Goal: Navigation & Orientation: Find specific page/section

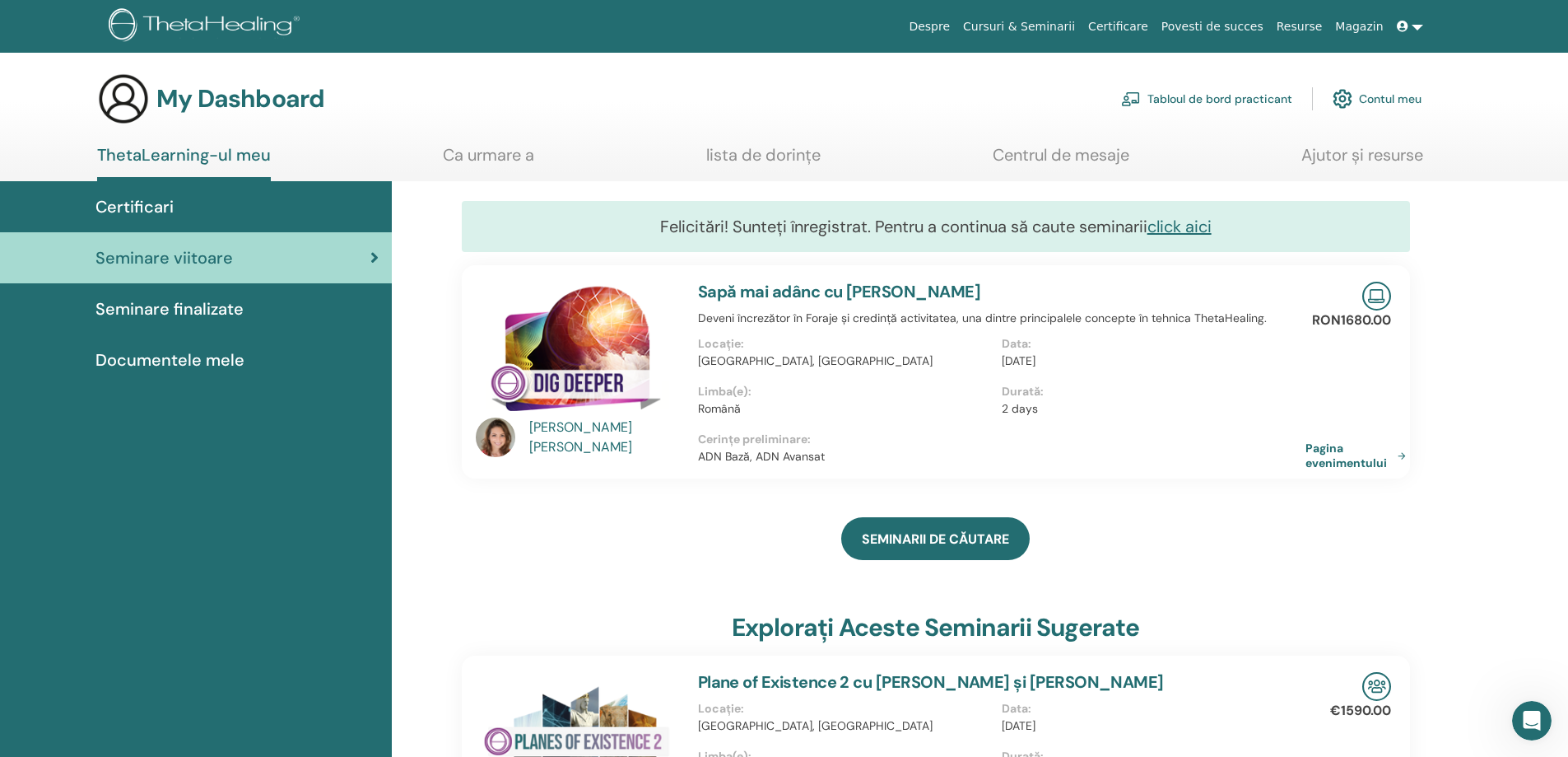
click at [209, 199] on div "Certificari" at bounding box center [195, 207] width 365 height 24
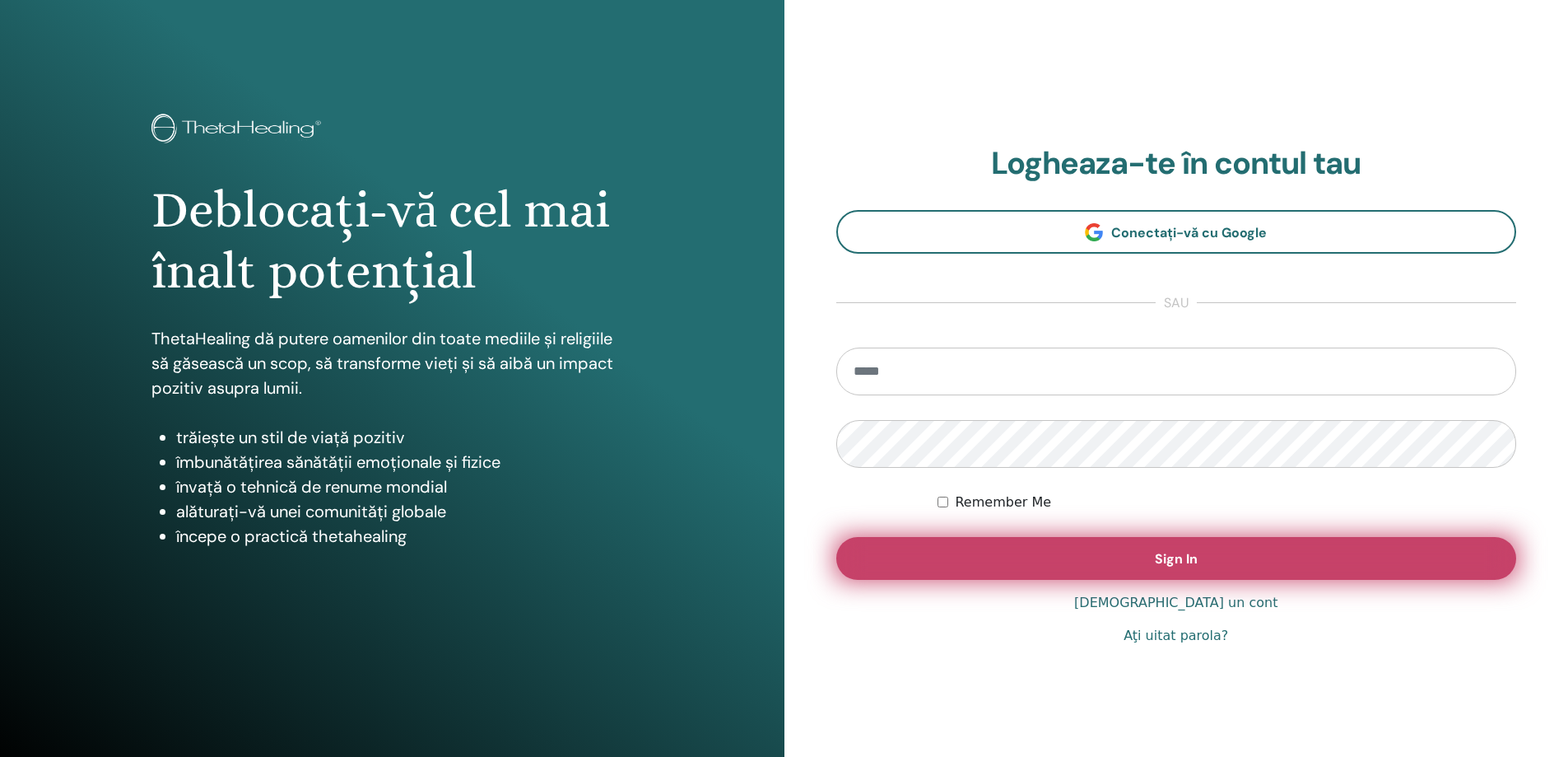
type input "**********"
click at [1060, 562] on button "Sign In" at bounding box center [1177, 558] width 681 height 43
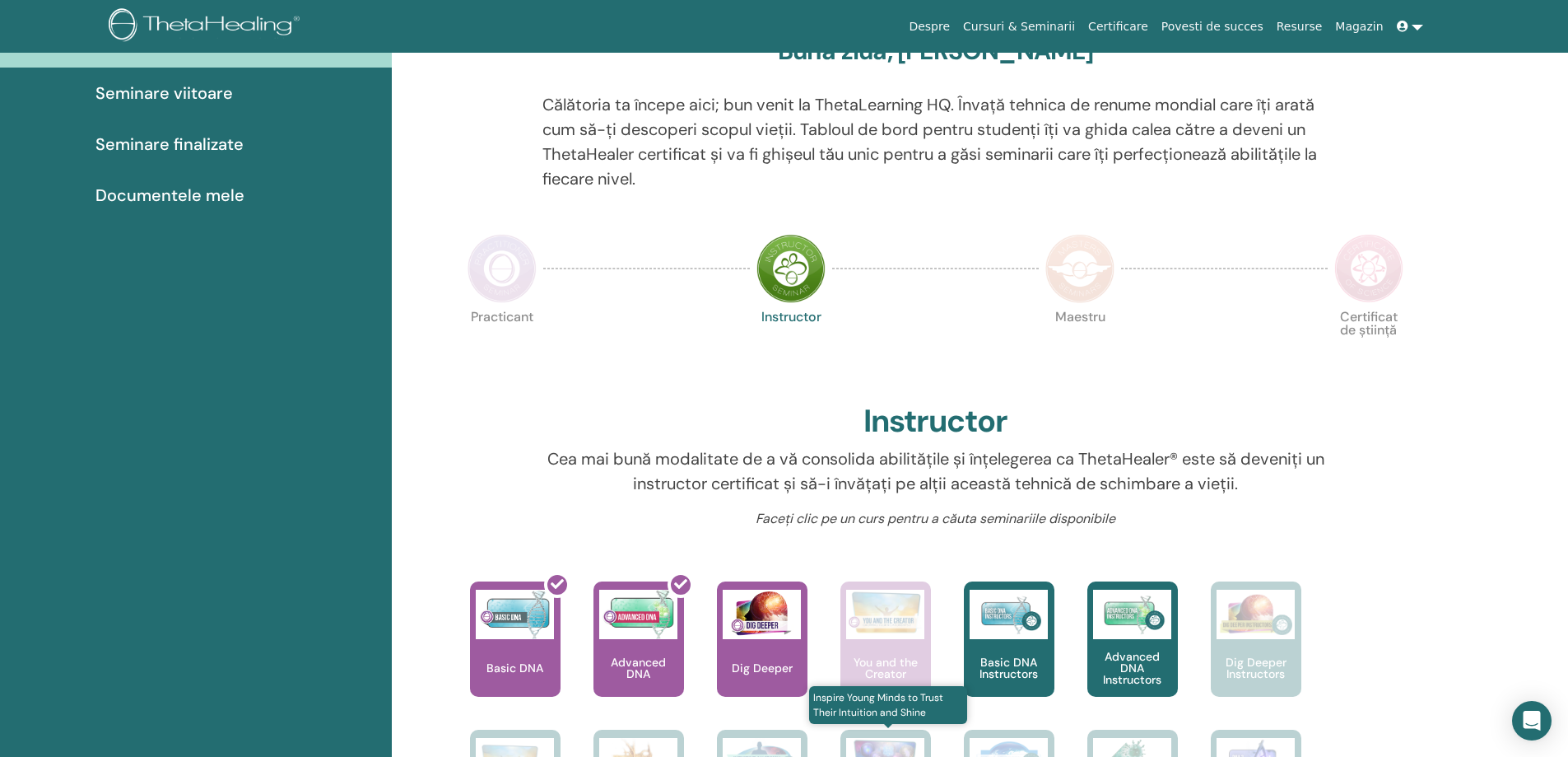
scroll to position [373, 0]
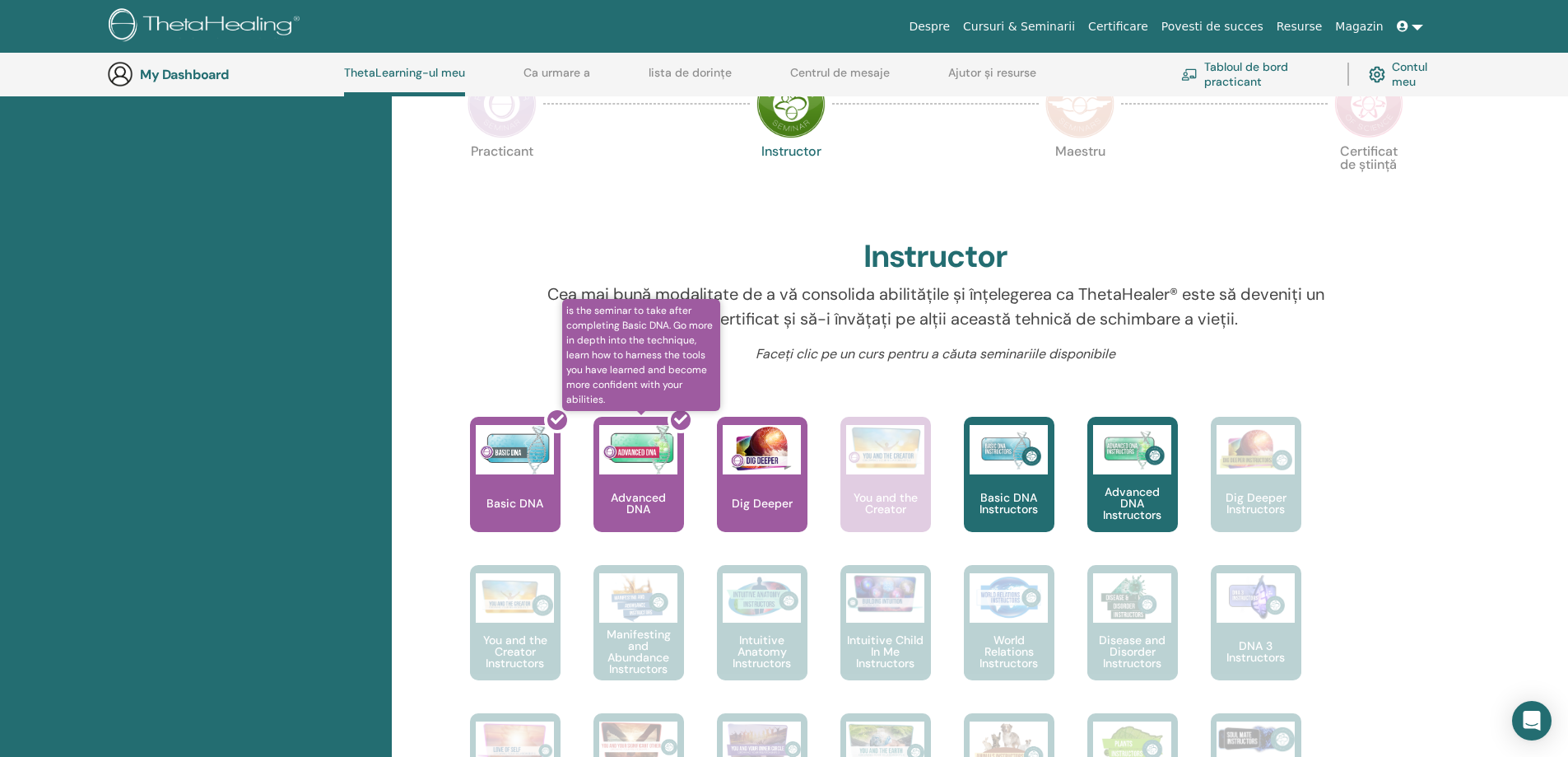
click at [634, 510] on div at bounding box center [649, 481] width 91 height 148
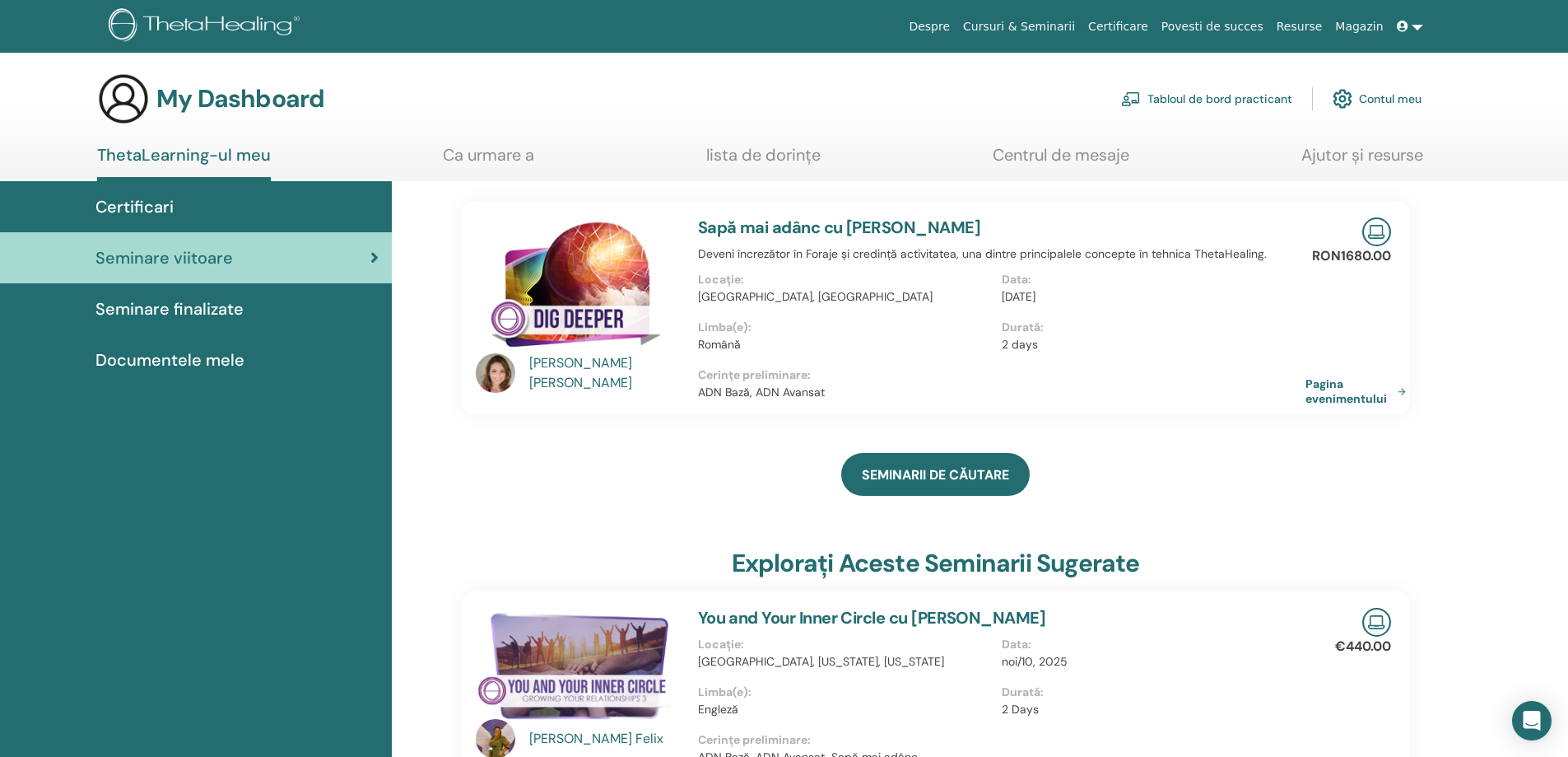
click at [1052, 164] on link "Centrul de mesaje" at bounding box center [1061, 161] width 137 height 32
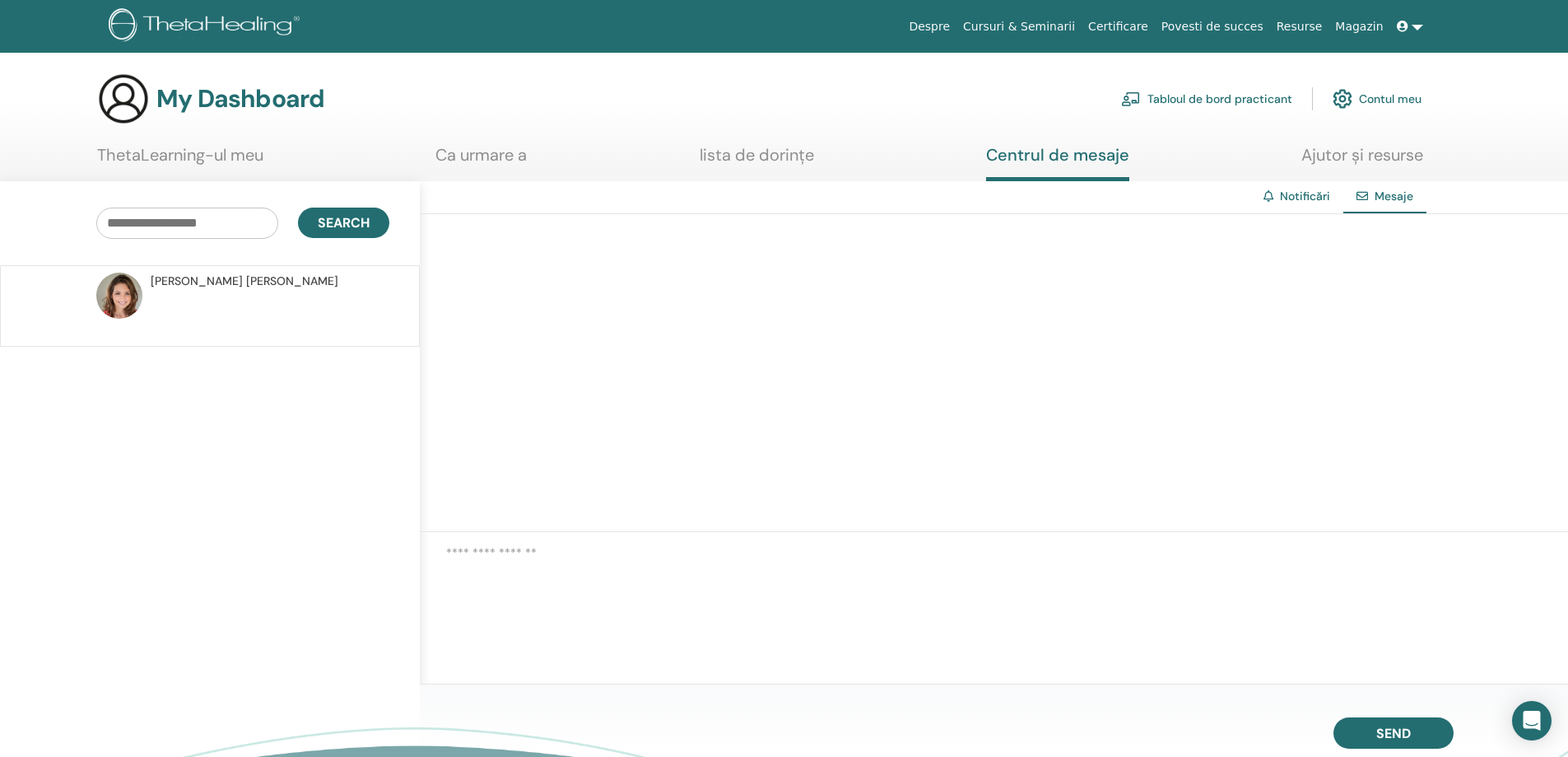
click at [747, 157] on link "lista de dorințe" at bounding box center [757, 161] width 115 height 32
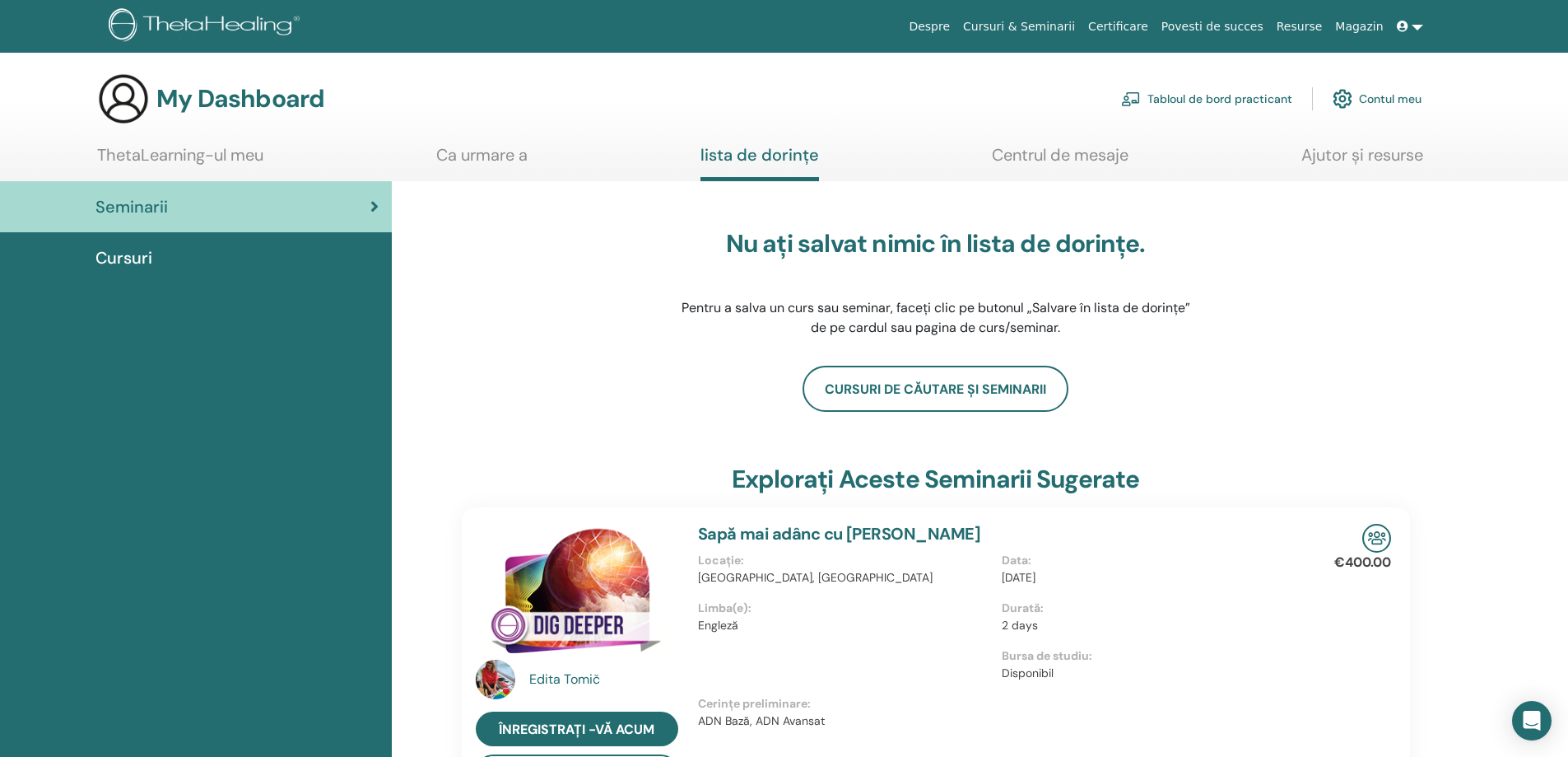
click at [170, 260] on div "Cursuri" at bounding box center [195, 258] width 365 height 24
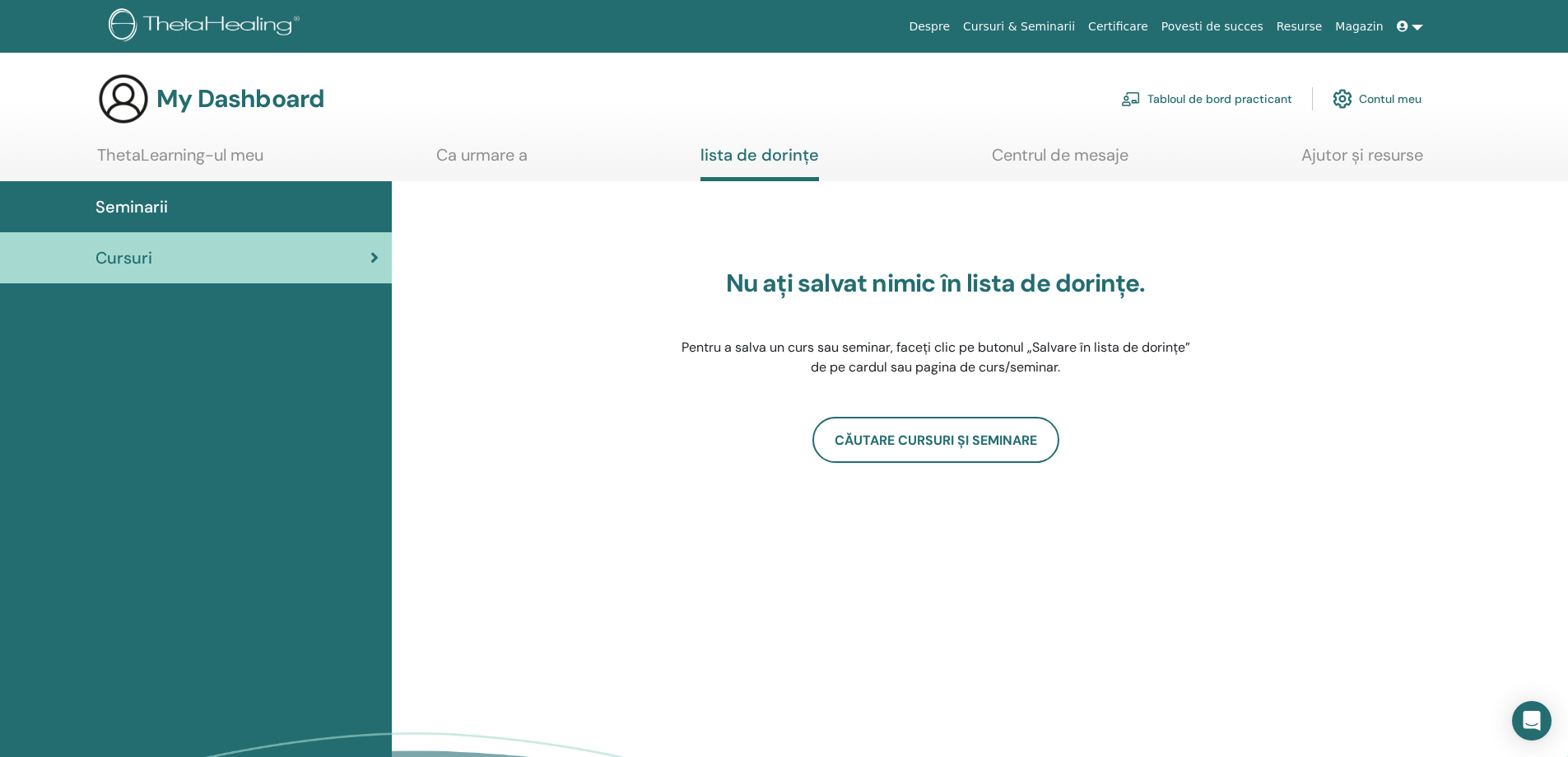
click at [165, 209] on span "Seminarii" at bounding box center [132, 207] width 72 height 24
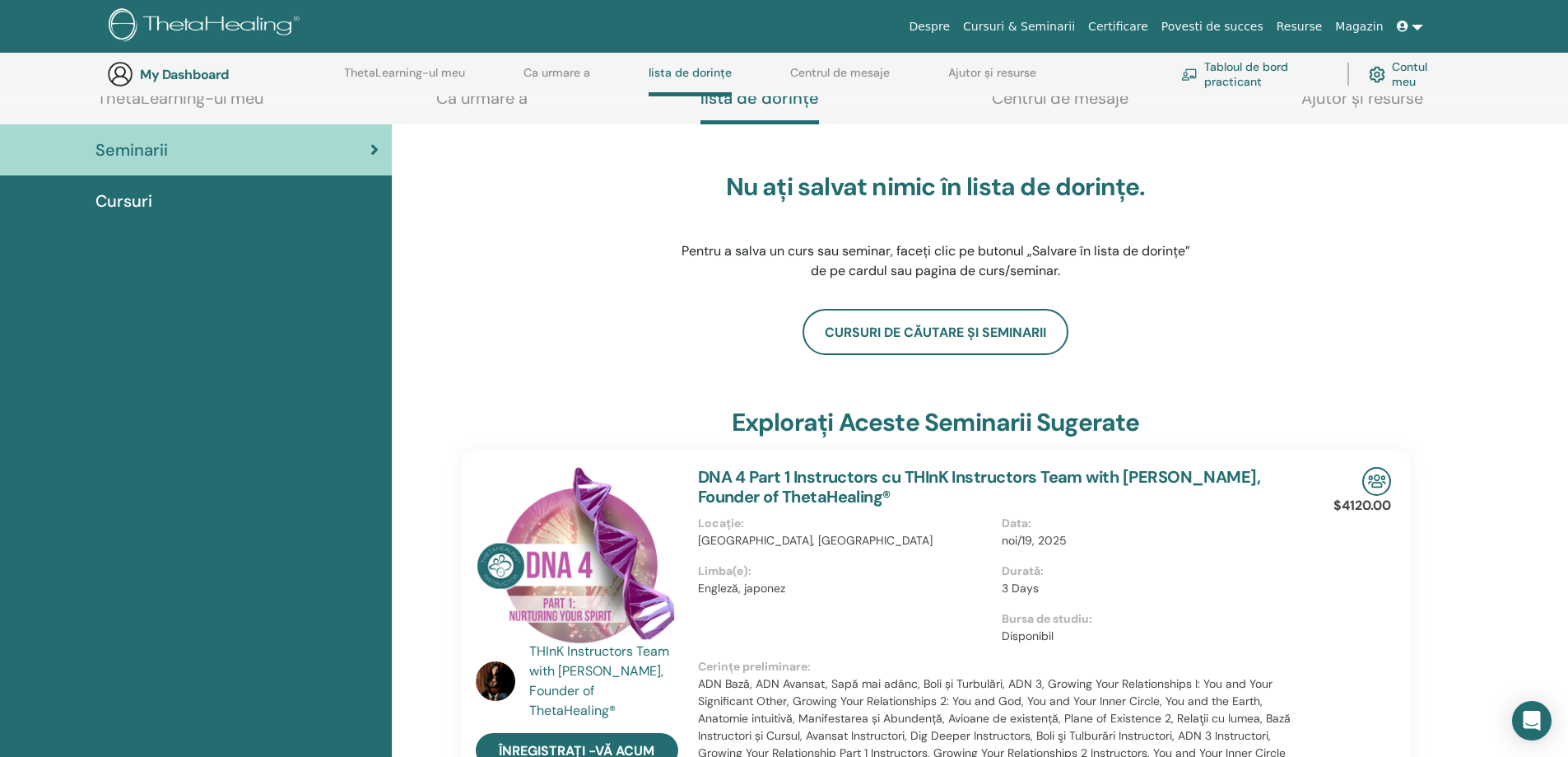
scroll to position [291, 0]
